Goal: Task Accomplishment & Management: Manage account settings

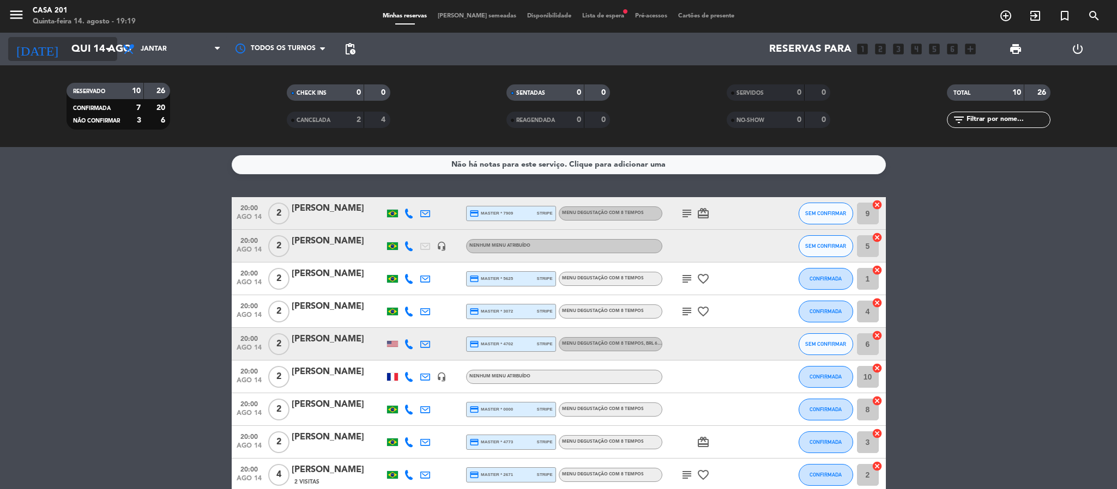
click at [72, 52] on input "Qui 14 ago" at bounding box center [131, 49] width 131 height 23
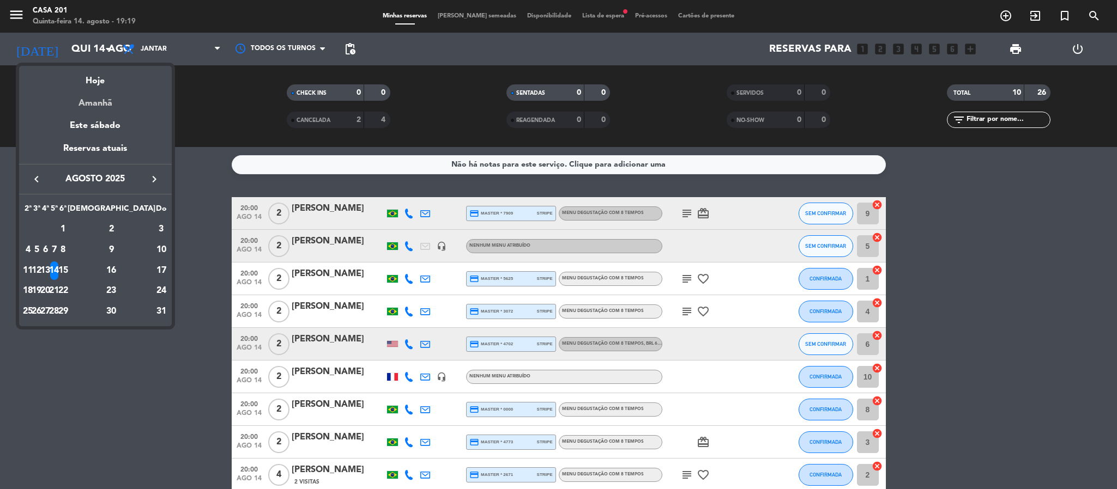
click at [98, 106] on div "Amanhã" at bounding box center [95, 99] width 153 height 22
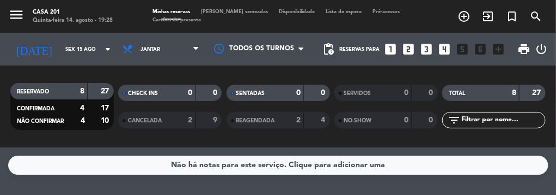
click at [107, 72] on div "RESERVADO 8 27 CONFIRMADA 4 17 NÃO CONFIRMAR 4 10 CHECK INS 0 0 CANCELADA 2 9 S…" at bounding box center [278, 106] width 556 height 82
click at [101, 76] on div "RESERVADO 8 27 CONFIRMADA 4 17 NÃO CONFIRMAR 4 10" at bounding box center [62, 106] width 108 height 60
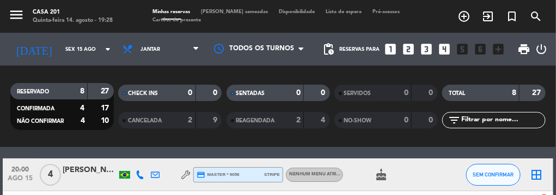
scroll to position [41, 0]
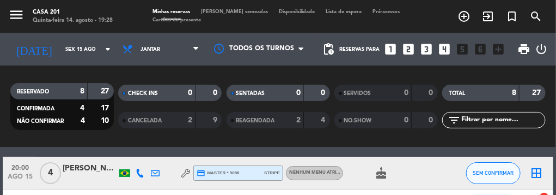
click at [135, 171] on div at bounding box center [139, 172] width 15 height 32
click at [139, 177] on icon at bounding box center [140, 172] width 9 height 9
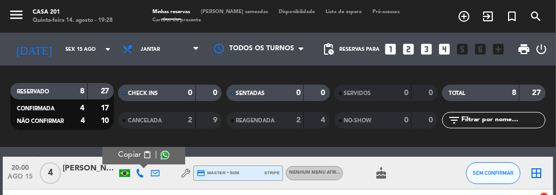
click at [139, 146] on div "RESERVADO 8 27 CONFIRMADA 4 17 NÃO CONFIRMAR 4 10 CHECK INS 0 0 CANCELADA 2 9 S…" at bounding box center [278, 106] width 556 height 82
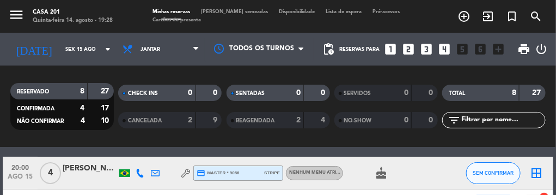
click at [139, 169] on icon at bounding box center [140, 172] width 9 height 9
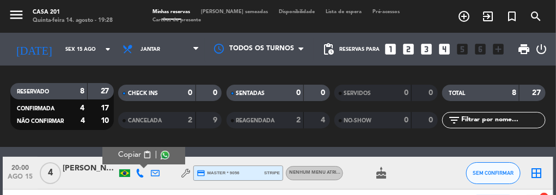
click at [138, 154] on button "Copiar content_paste" at bounding box center [134, 154] width 33 height 11
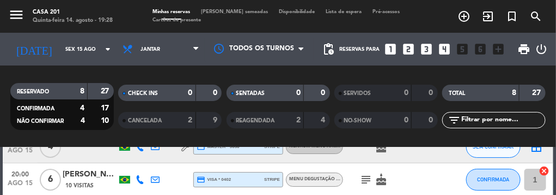
scroll to position [72, 0]
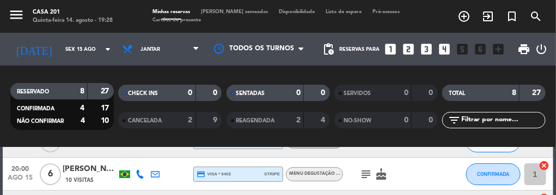
click at [141, 177] on icon at bounding box center [140, 174] width 9 height 9
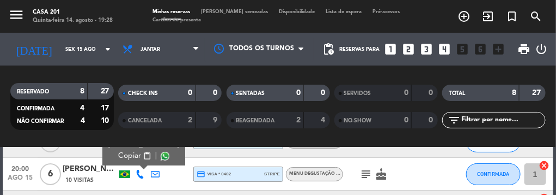
click at [143, 155] on span "content_paste" at bounding box center [147, 156] width 8 height 8
click at [427, 169] on div "subject cake" at bounding box center [389, 174] width 92 height 32
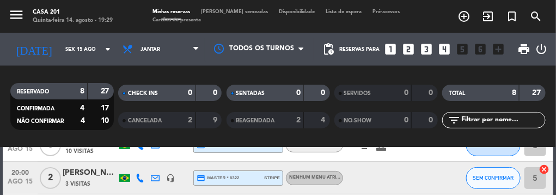
scroll to position [102, 0]
click at [144, 174] on icon at bounding box center [140, 177] width 9 height 9
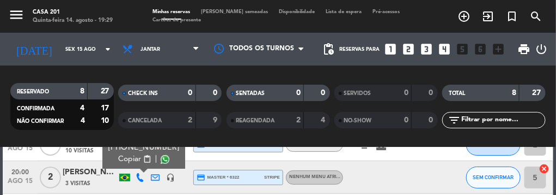
click at [143, 155] on span "content_paste" at bounding box center [147, 159] width 8 height 8
click at [401, 170] on div at bounding box center [389, 177] width 92 height 32
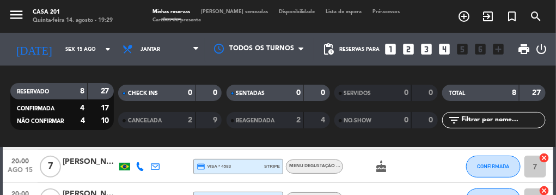
scroll to position [143, 0]
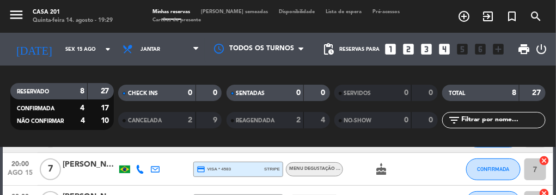
click at [136, 173] on div at bounding box center [139, 169] width 15 height 32
click at [137, 168] on icon at bounding box center [140, 169] width 9 height 9
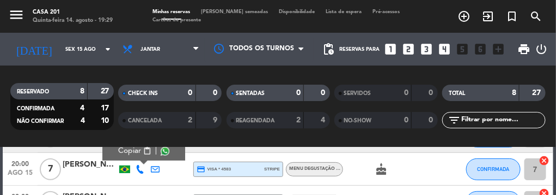
click at [138, 151] on button "Copiar content_paste" at bounding box center [134, 150] width 33 height 11
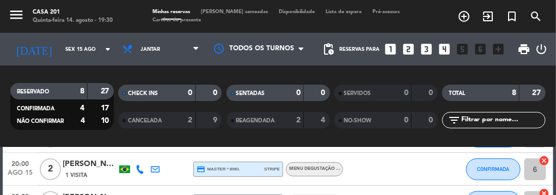
scroll to position [177, 0]
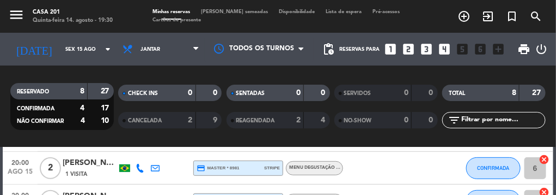
click at [139, 165] on icon at bounding box center [140, 168] width 9 height 9
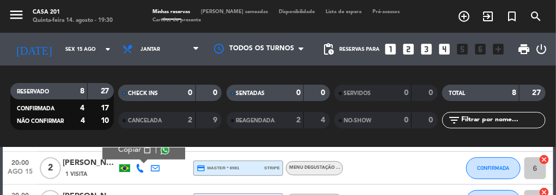
click at [143, 153] on span "content_paste" at bounding box center [147, 150] width 8 height 8
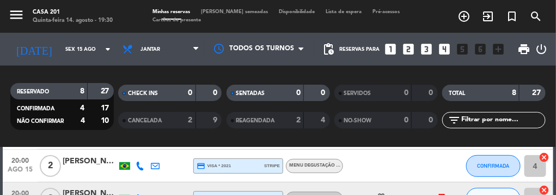
scroll to position [208, 0]
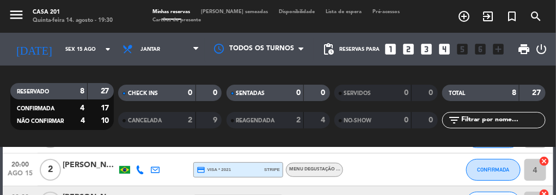
click at [136, 167] on icon at bounding box center [140, 169] width 9 height 9
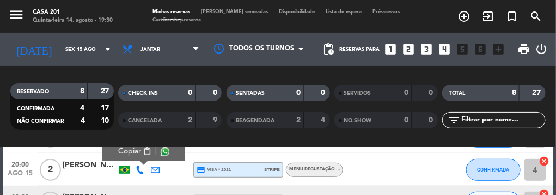
click at [134, 150] on span "Copiar" at bounding box center [129, 151] width 23 height 11
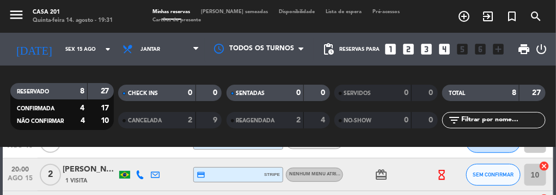
scroll to position [236, 0]
click at [138, 176] on icon at bounding box center [140, 174] width 9 height 9
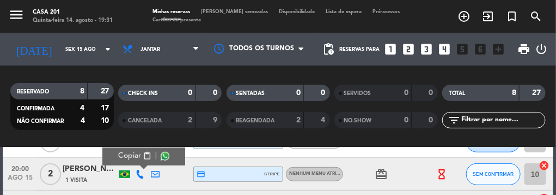
click at [136, 155] on span "Copiar" at bounding box center [129, 155] width 23 height 11
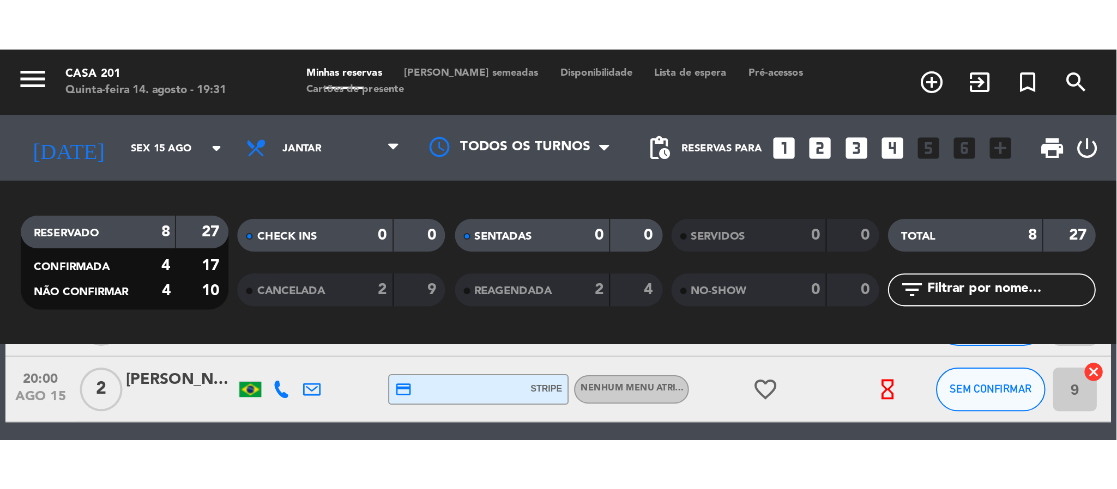
scroll to position [270, 0]
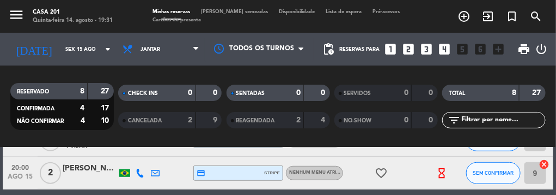
click at [138, 169] on icon at bounding box center [140, 172] width 9 height 9
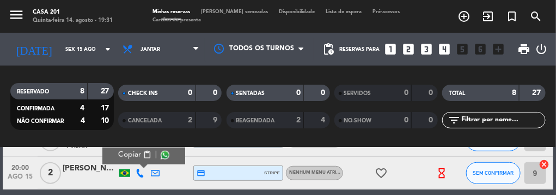
click at [138, 155] on button "Copiar content_paste" at bounding box center [134, 154] width 33 height 11
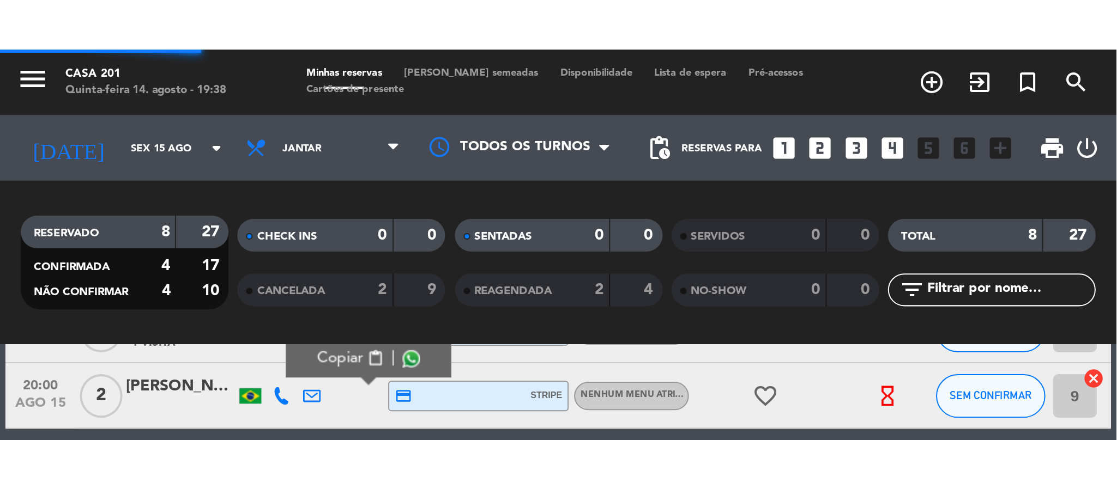
scroll to position [23, 0]
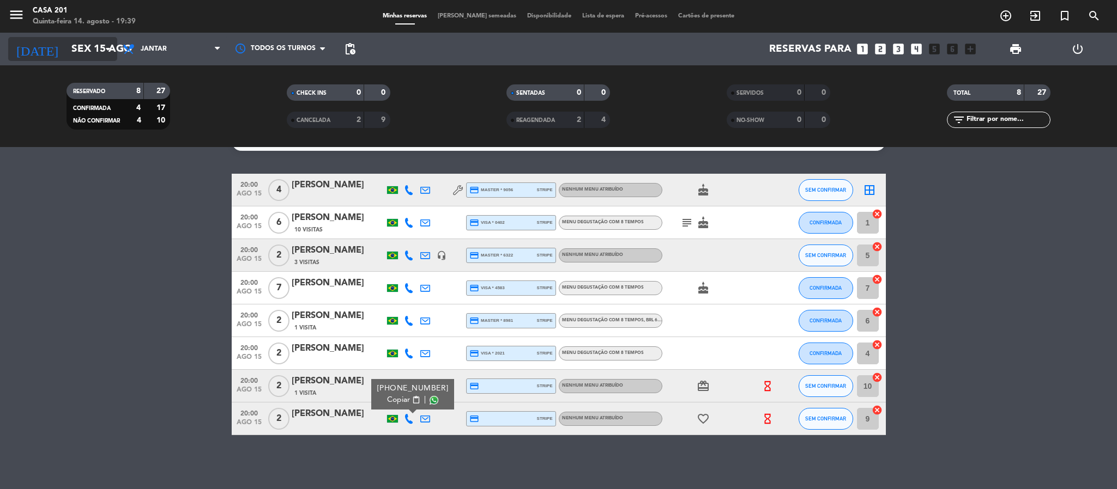
click at [100, 47] on input "Sex 15 ago" at bounding box center [131, 49] width 131 height 23
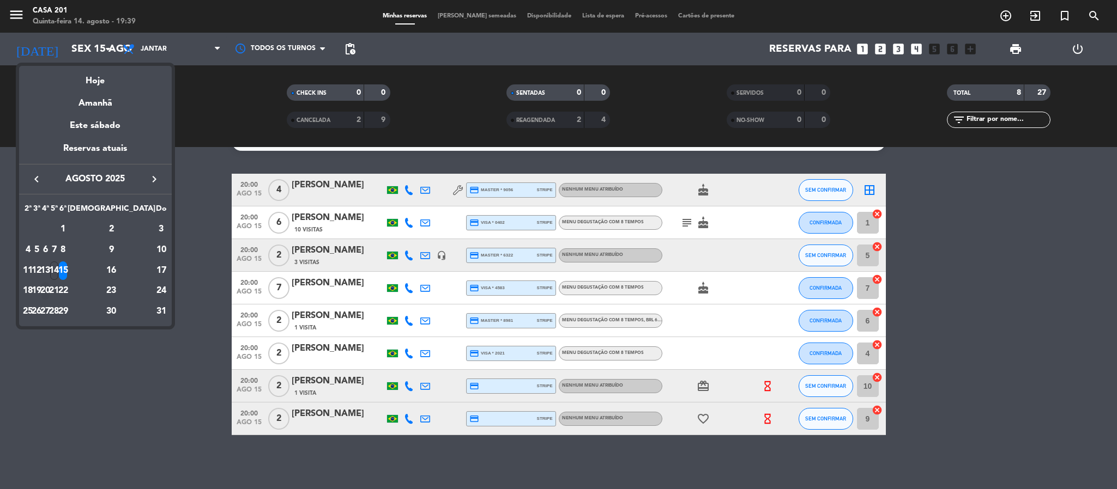
click at [50, 293] on div "20" at bounding box center [45, 291] width 8 height 19
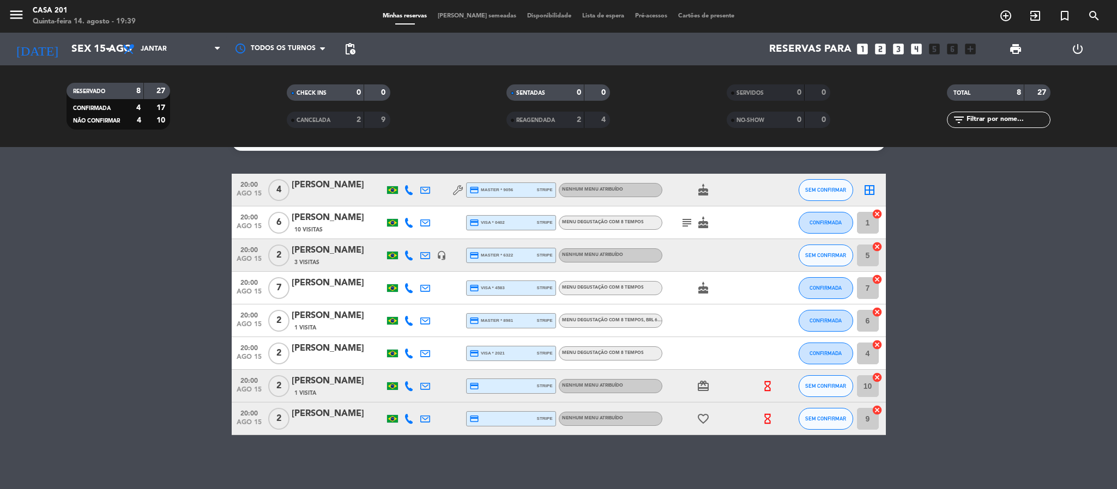
type input "Qua 20 ago"
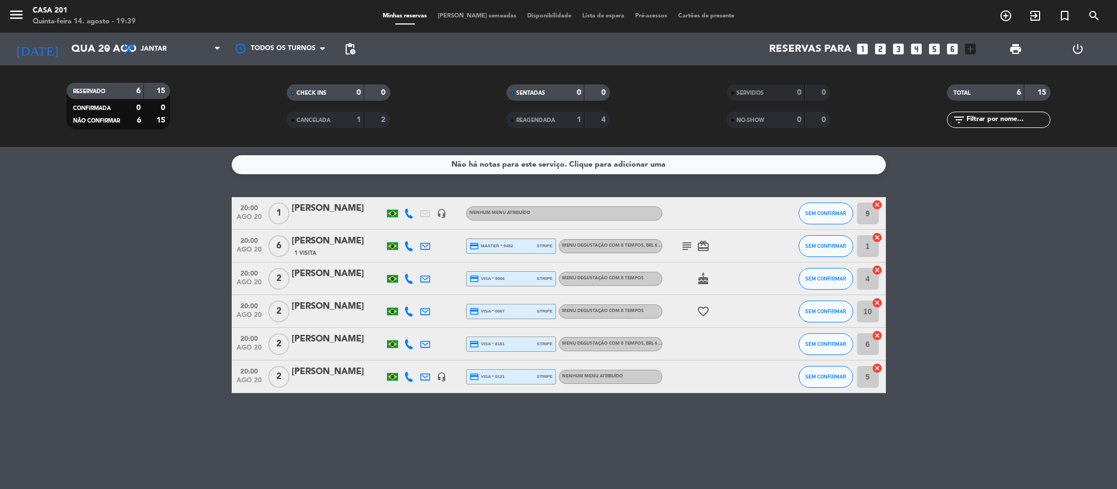
click at [334, 214] on div "[PERSON_NAME]" at bounding box center [338, 209] width 93 height 14
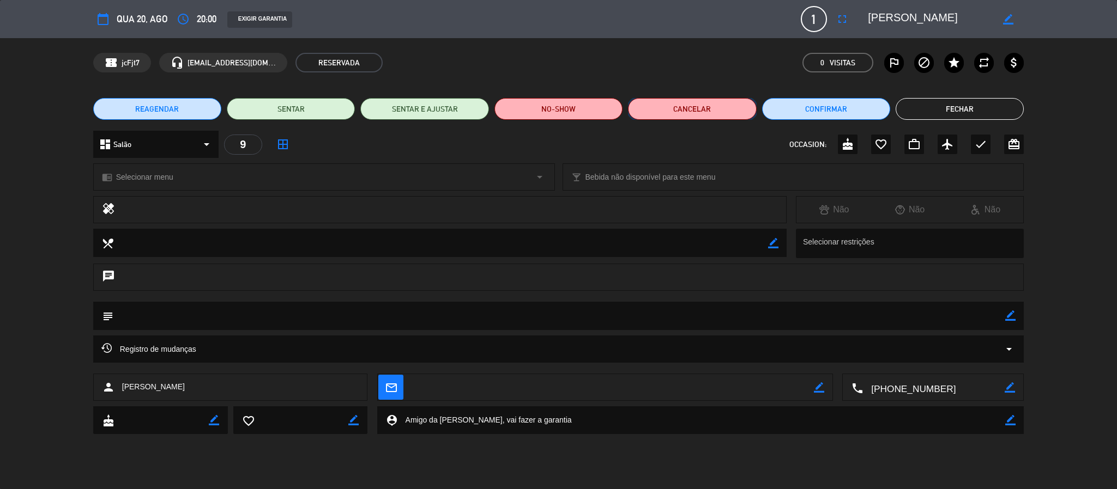
click at [726, 114] on button "Cancelar" at bounding box center [692, 109] width 128 height 22
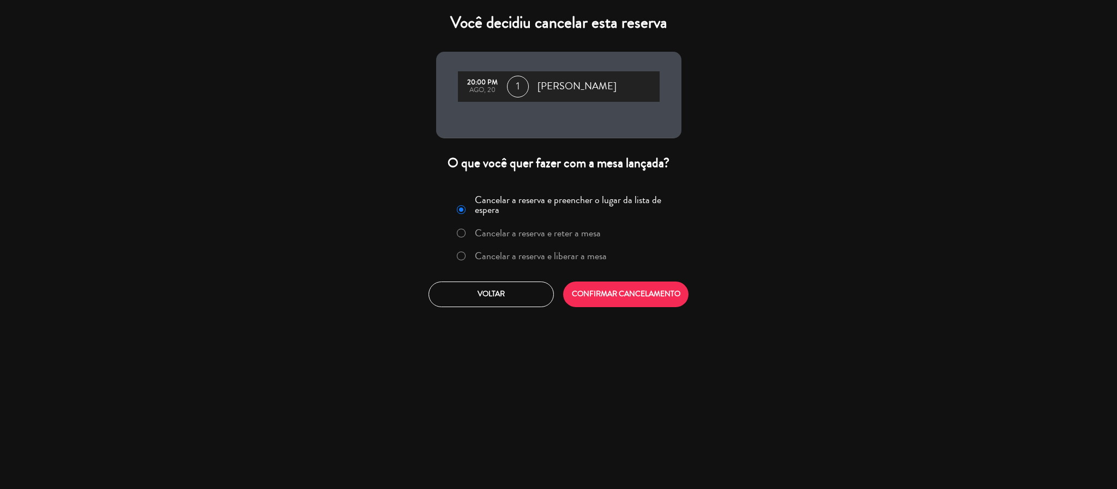
click at [534, 260] on label "Cancelar a reserva e liberar a mesa" at bounding box center [541, 256] width 132 height 10
click at [597, 289] on button "CONFIRMAR CANCELAMENTO" at bounding box center [625, 295] width 125 height 26
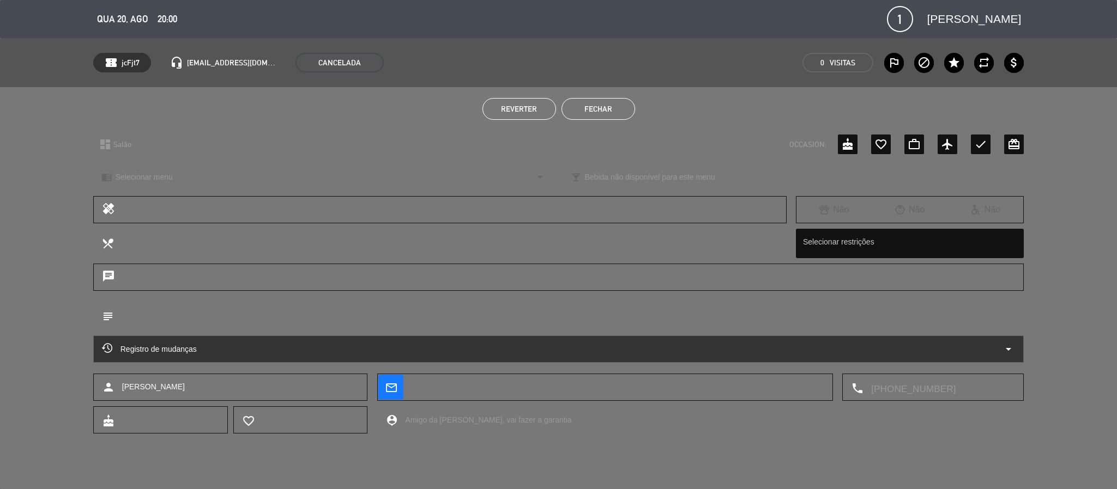
click at [908, 31] on span "1" at bounding box center [900, 19] width 26 height 26
click at [582, 106] on button "Fechar" at bounding box center [598, 109] width 74 height 22
